Goal: Navigation & Orientation: Find specific page/section

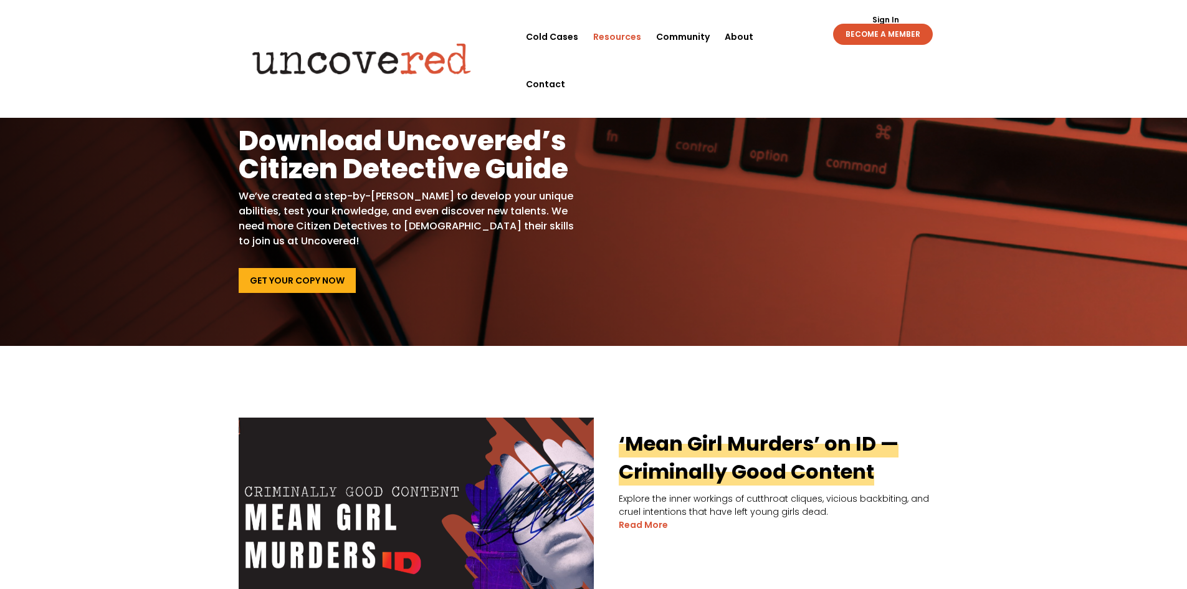
drag, startPoint x: 77, startPoint y: 218, endPoint x: 77, endPoint y: 209, distance: 8.7
click at [77, 209] on div "Hone Your Skills Download Uncovered’s Citizen Detective Guide We’ve created a s…" at bounding box center [593, 200] width 1187 height 291
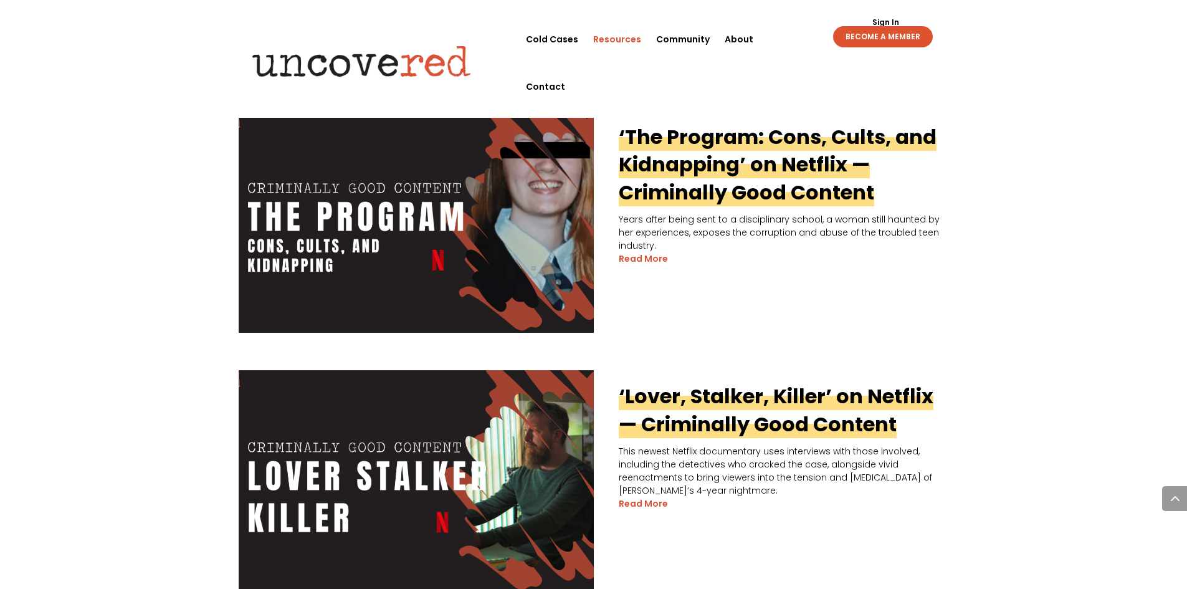
scroll to position [810, 0]
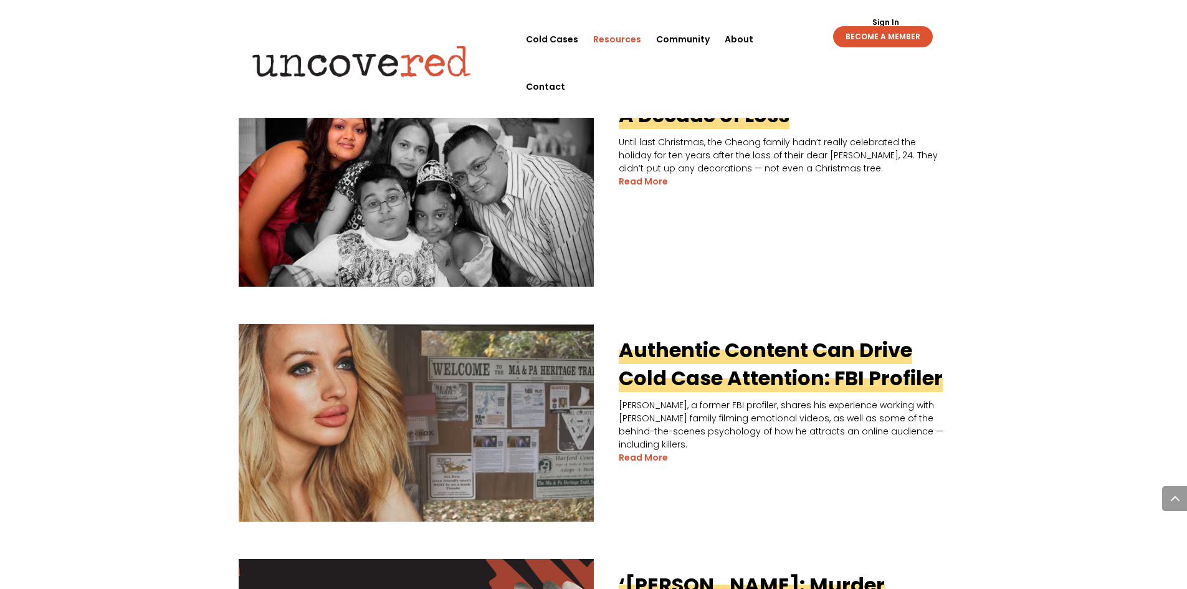
scroll to position [1620, 0]
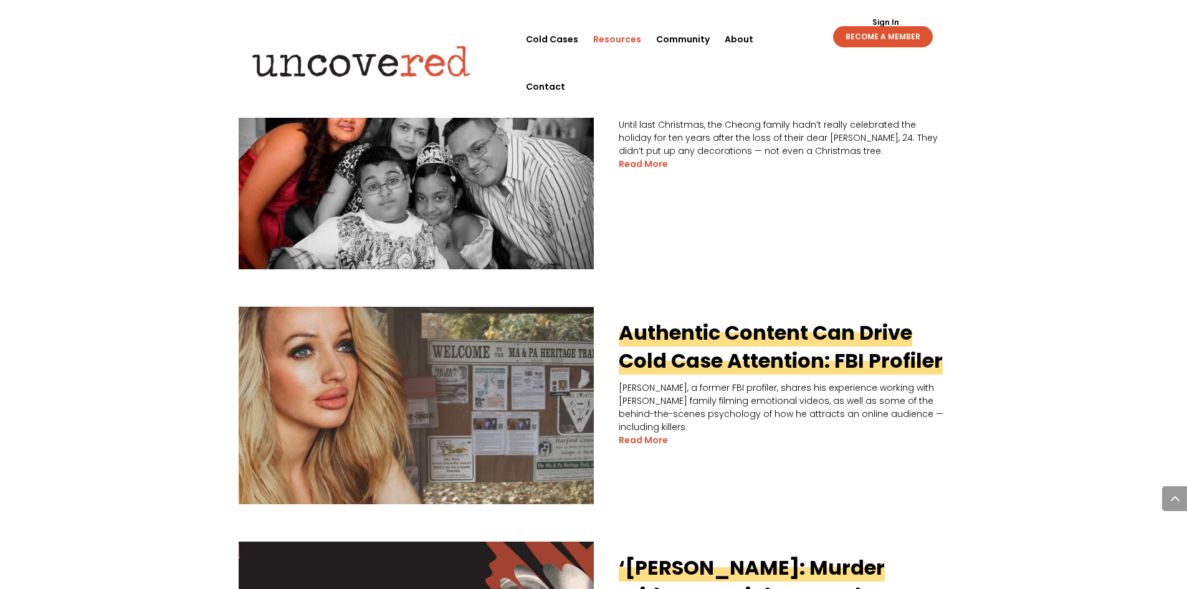
click at [618, 39] on link "Resources" at bounding box center [617, 39] width 48 height 47
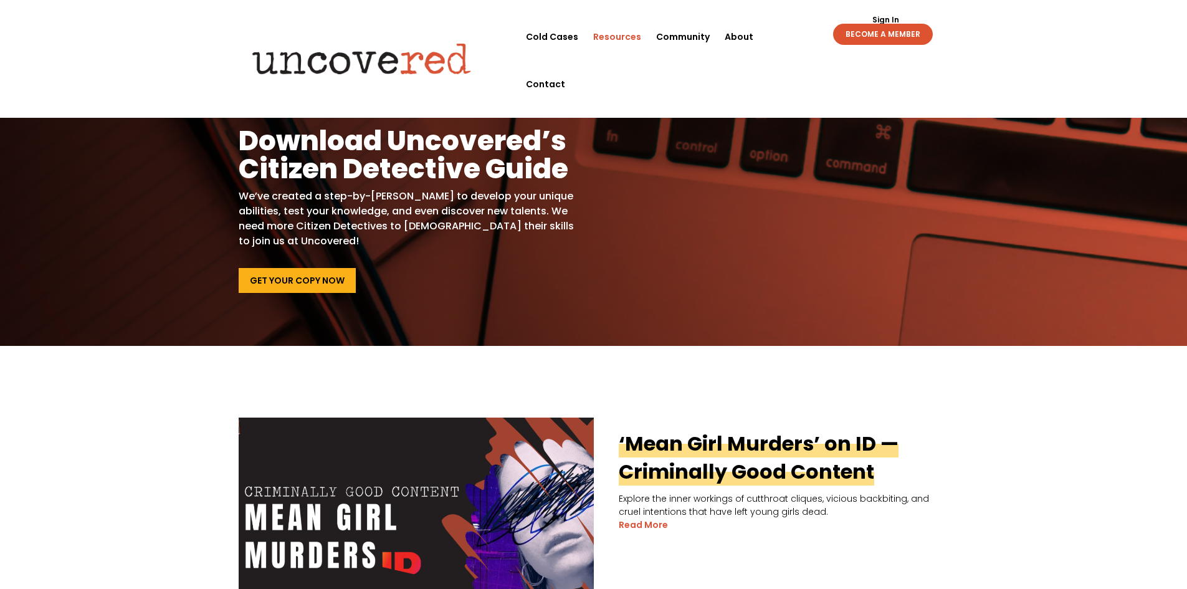
click at [615, 37] on link "Resources" at bounding box center [617, 36] width 48 height 47
click at [94, 38] on header "Cold Cases Resources Community About Contact Cold Cases Resources Community Abo…" at bounding box center [593, 59] width 1187 height 118
click at [1080, 46] on header "Cold Cases Resources Community About Contact Cold Cases Resources Community Abo…" at bounding box center [593, 59] width 1187 height 118
click at [1108, 45] on header "Cold Cases Resources Community About Contact Cold Cases Resources Community Abo…" at bounding box center [593, 59] width 1187 height 118
click at [141, 41] on header "Cold Cases Resources Community About Contact Cold Cases Resources Community Abo…" at bounding box center [593, 59] width 1187 height 118
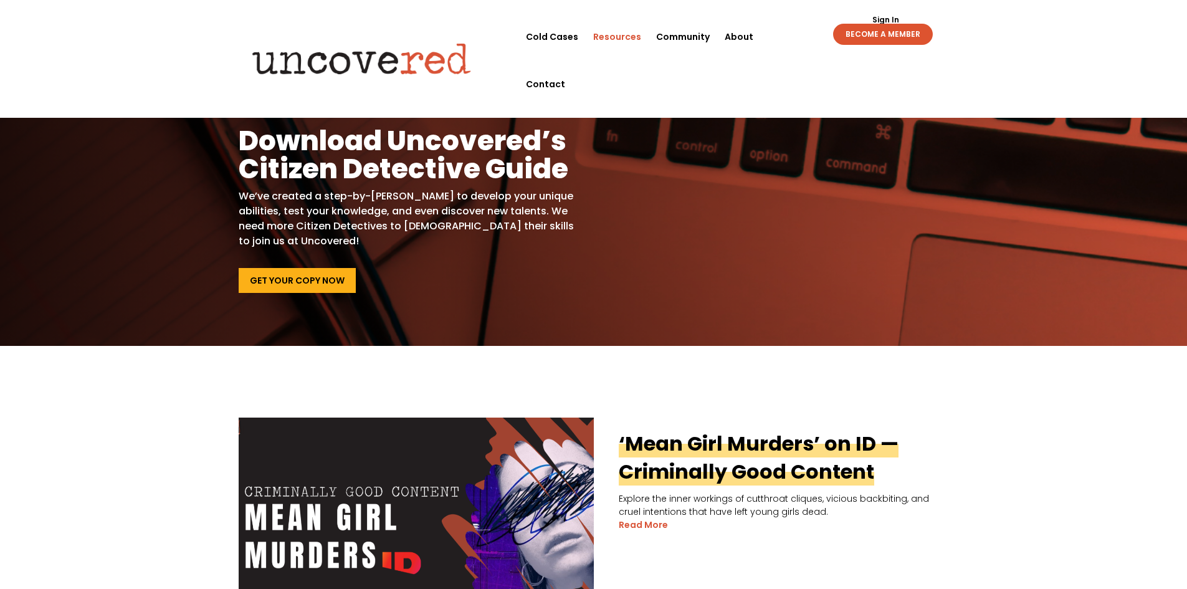
click at [1040, 43] on header "Cold Cases Resources Community About Contact Cold Cases Resources Community Abo…" at bounding box center [593, 59] width 1187 height 118
click at [618, 34] on link "Resources" at bounding box center [617, 36] width 48 height 47
click at [556, 37] on link "Cold Cases" at bounding box center [552, 36] width 52 height 47
